Goal: Information Seeking & Learning: Learn about a topic

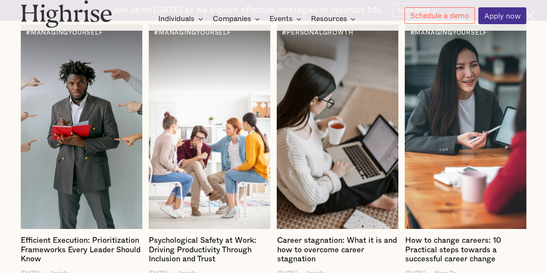
scroll to position [1091, 0]
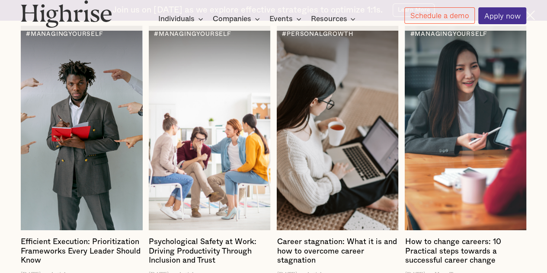
click at [92, 148] on div at bounding box center [81, 128] width 121 height 205
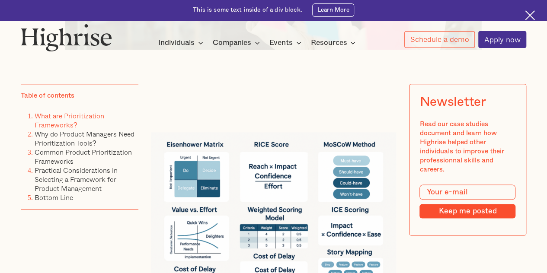
click at [62, 121] on link "What are Prioritization Frameworks?" at bounding box center [70, 120] width 70 height 19
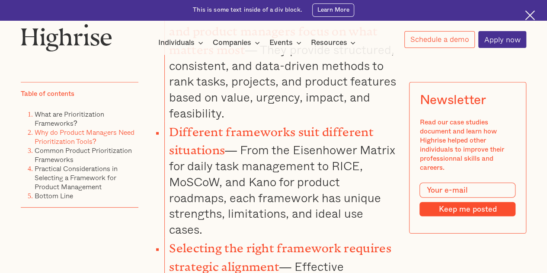
click at [60, 135] on link "Why do Product Managers Need Prioritization Tools?" at bounding box center [85, 136] width 100 height 19
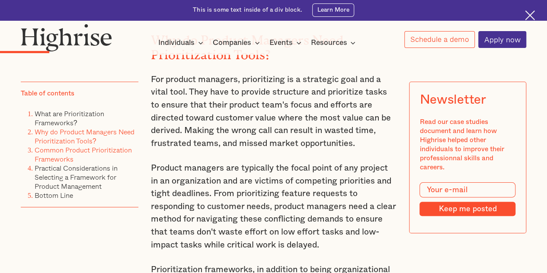
click at [55, 152] on link "Common Product Prioritization Frameworks" at bounding box center [83, 154] width 97 height 19
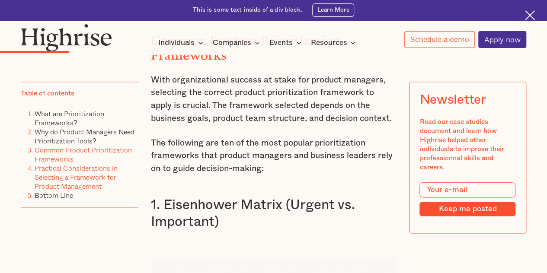
click at [55, 173] on link "Practical Considerations in Selecting a Framework for Product Management" at bounding box center [76, 177] width 83 height 29
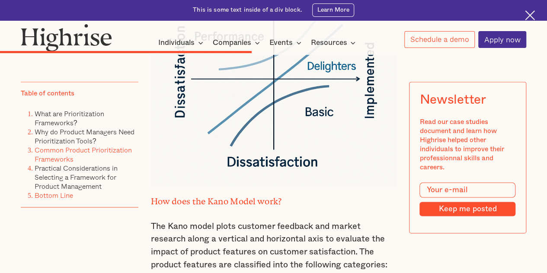
click at [52, 199] on link "Bottom Line" at bounding box center [54, 195] width 38 height 10
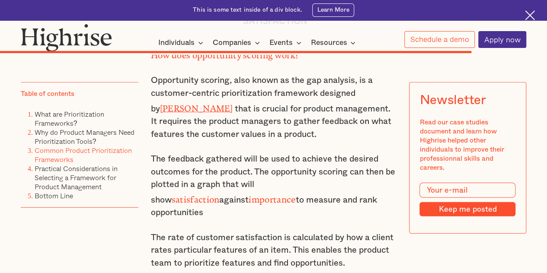
scroll to position [10950, 0]
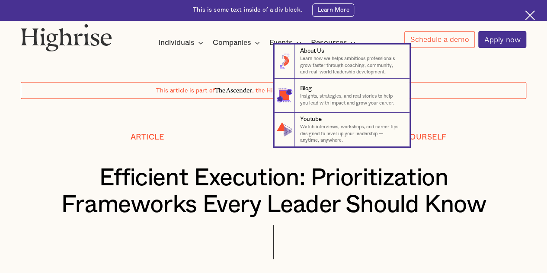
click at [317, 38] on div "Resources" at bounding box center [328, 43] width 36 height 10
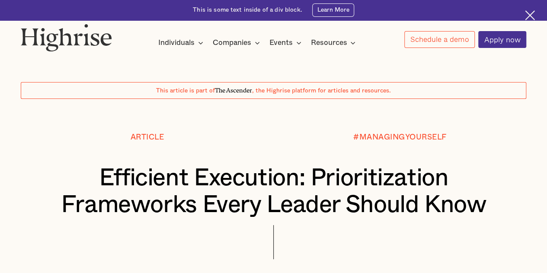
click at [317, 38] on div "Resources" at bounding box center [328, 43] width 36 height 10
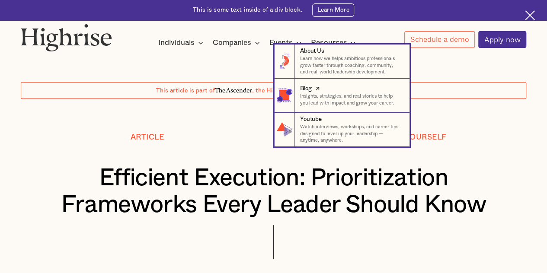
click at [302, 94] on p "Insights, strategies, and real stories to help you lead with impact and grow yo…" at bounding box center [351, 99] width 102 height 13
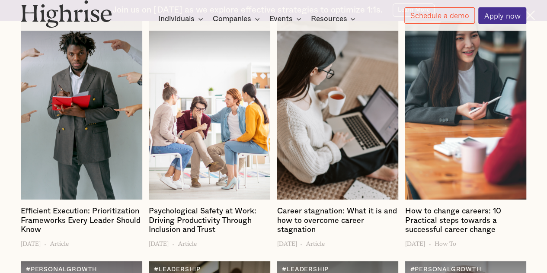
scroll to position [1132, 0]
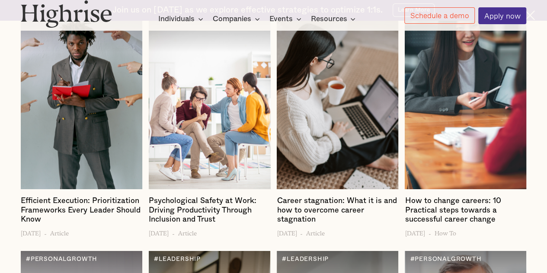
click at [214, 120] on div at bounding box center [209, 87] width 121 height 205
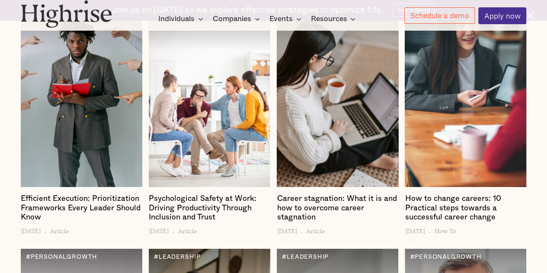
scroll to position [1131, 0]
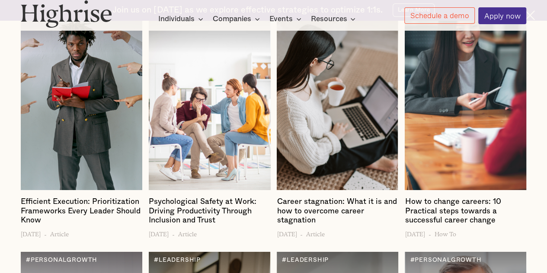
click at [83, 138] on div at bounding box center [81, 88] width 121 height 205
